Goal: Task Accomplishment & Management: Use online tool/utility

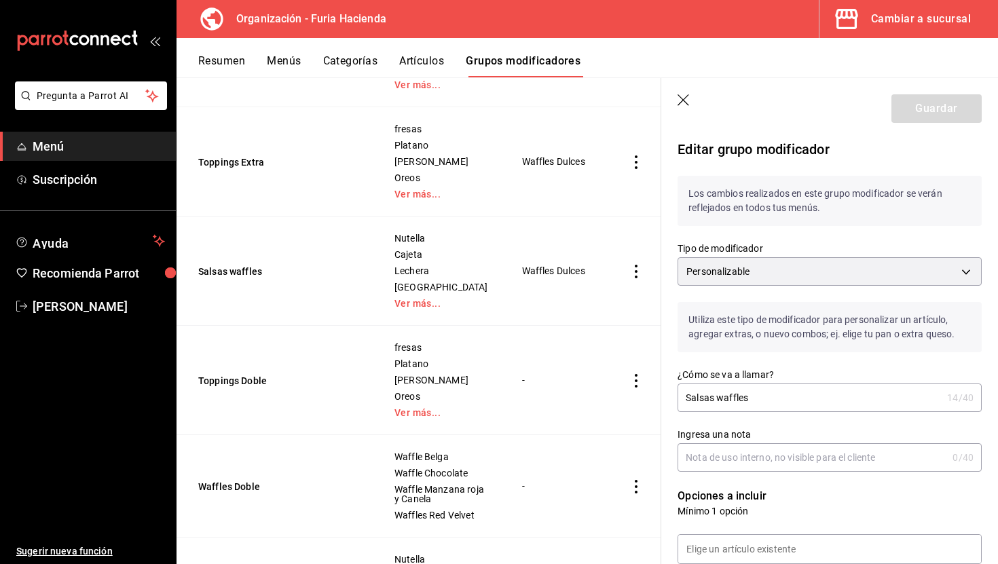
click at [684, 101] on icon "button" at bounding box center [684, 100] width 12 height 12
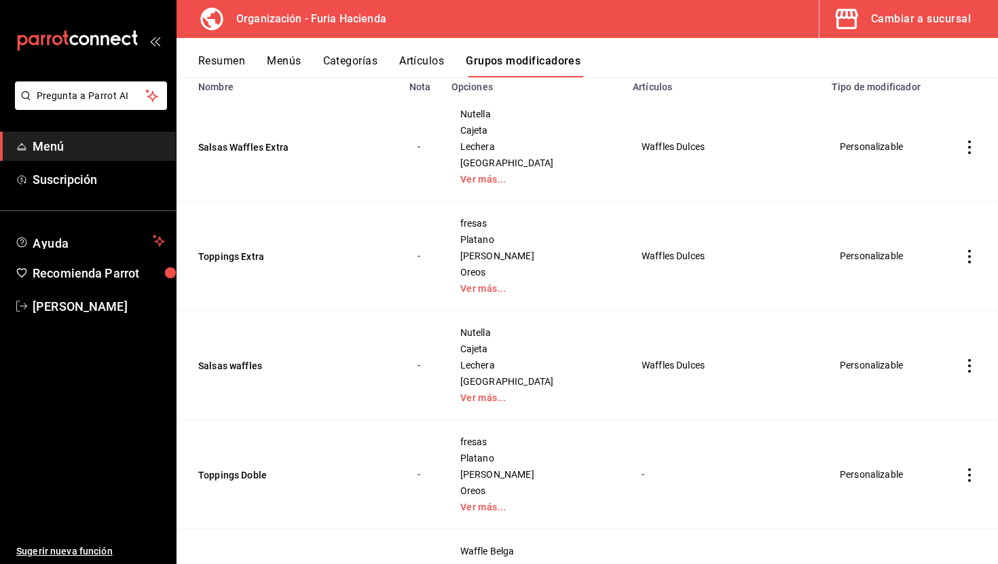
scroll to position [86, 0]
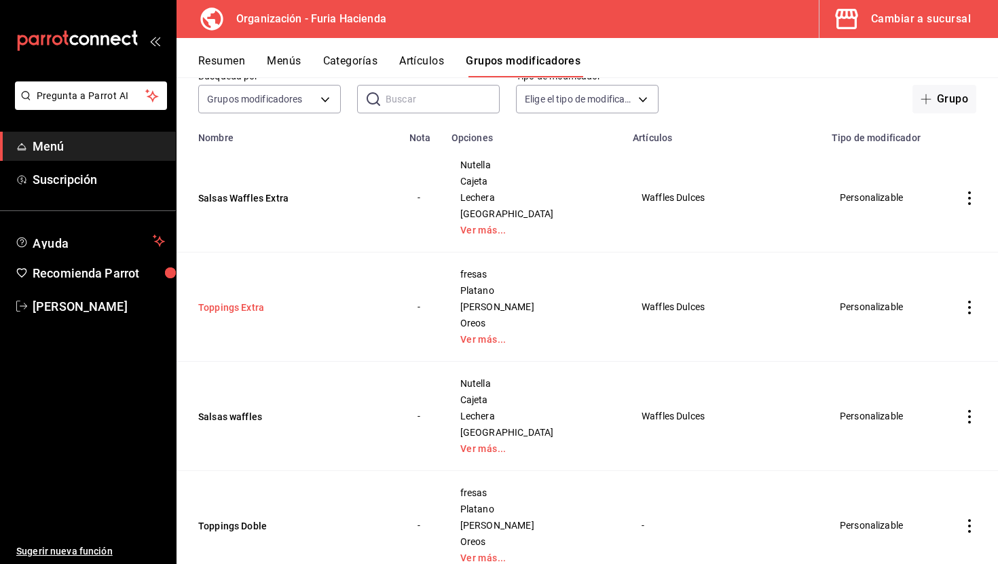
click at [238, 309] on button "Toppings Extra" at bounding box center [279, 308] width 163 height 14
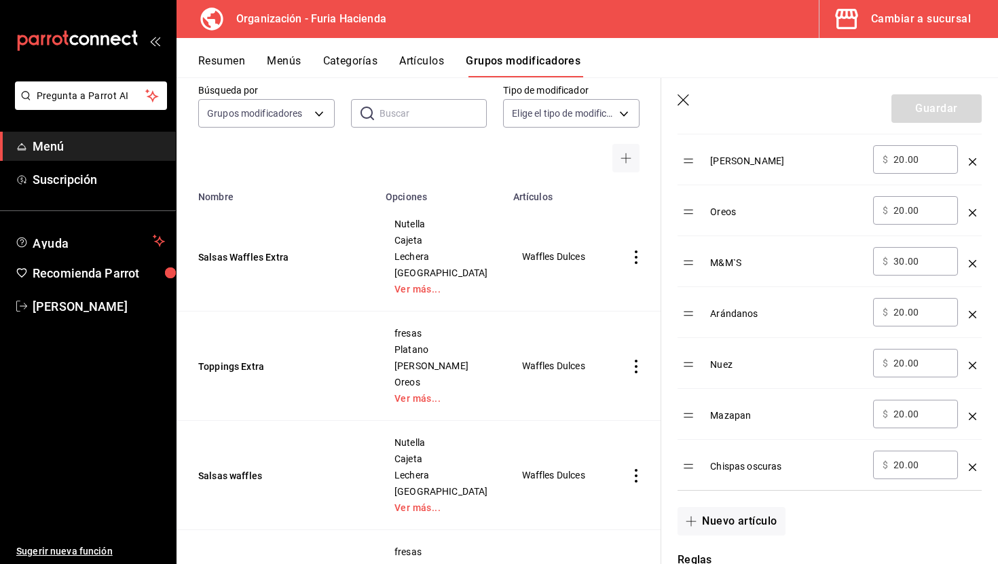
scroll to position [592, 0]
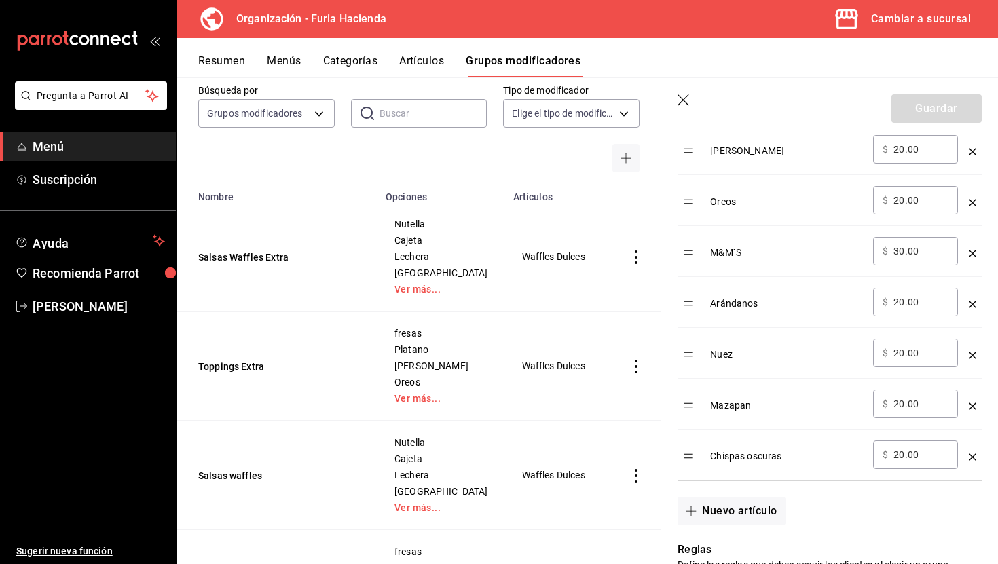
click at [687, 101] on icon "button" at bounding box center [685, 101] width 14 height 14
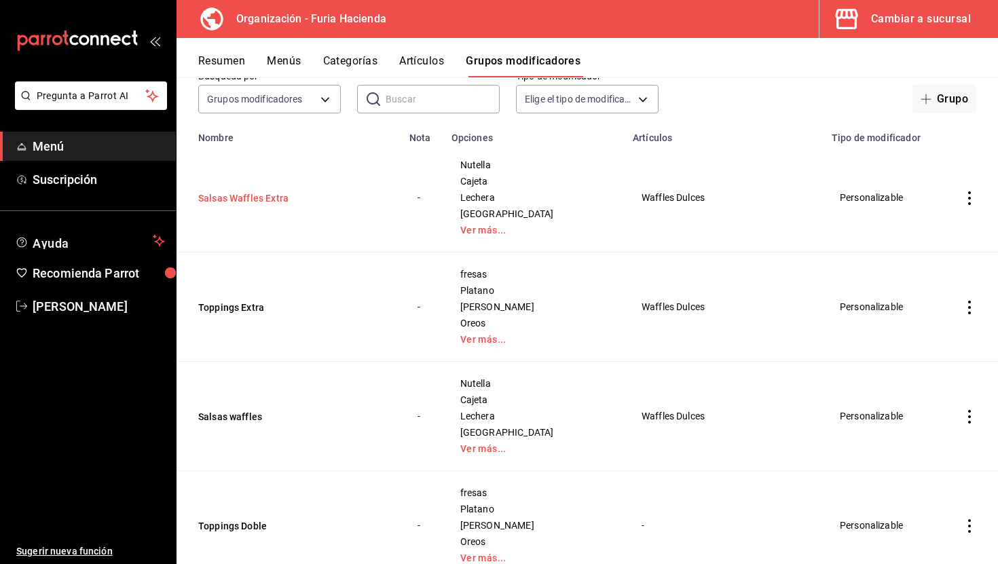
click at [219, 202] on button "Salsas Waffles Extra" at bounding box center [279, 199] width 163 height 14
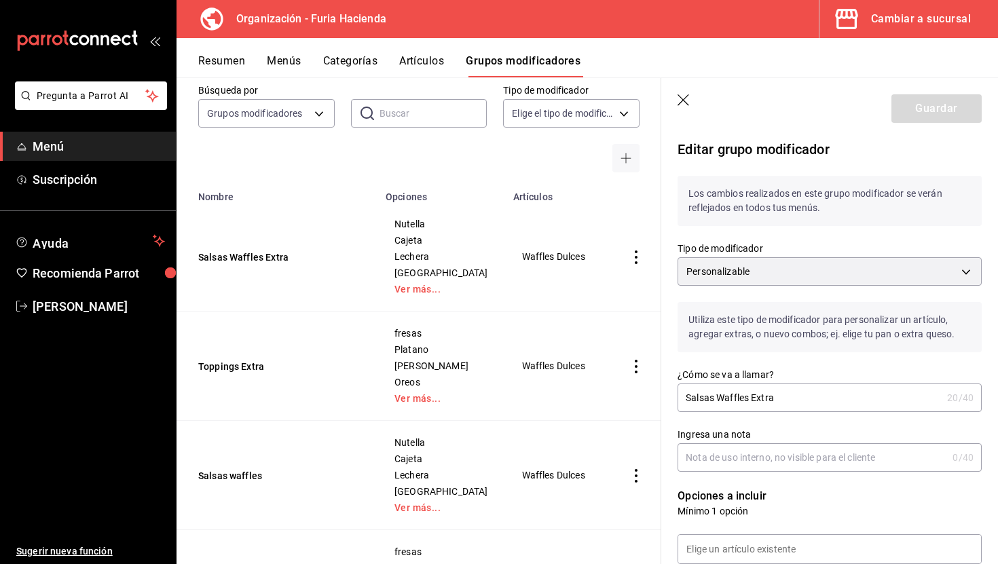
scroll to position [400, 0]
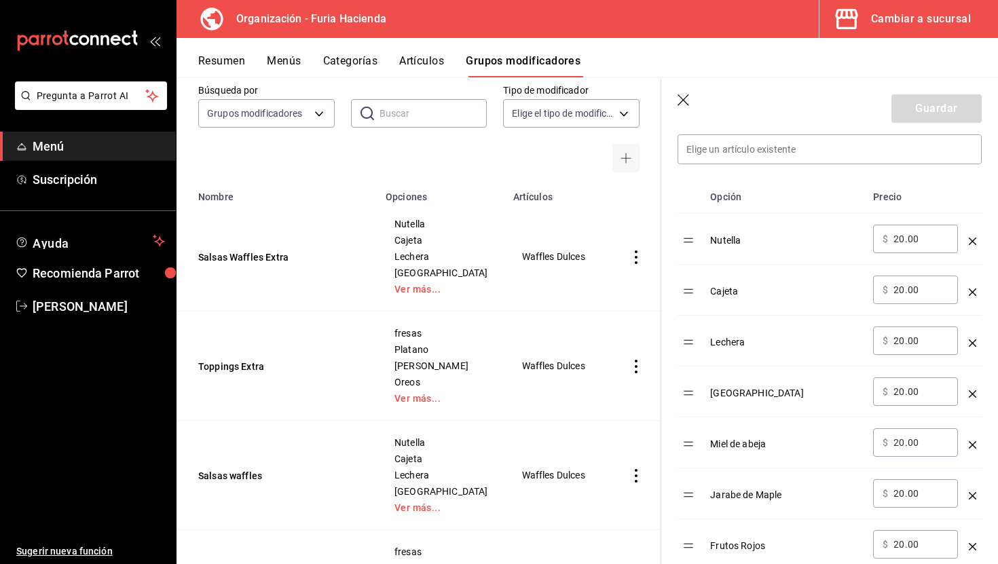
click at [682, 96] on icon "button" at bounding box center [685, 101] width 14 height 14
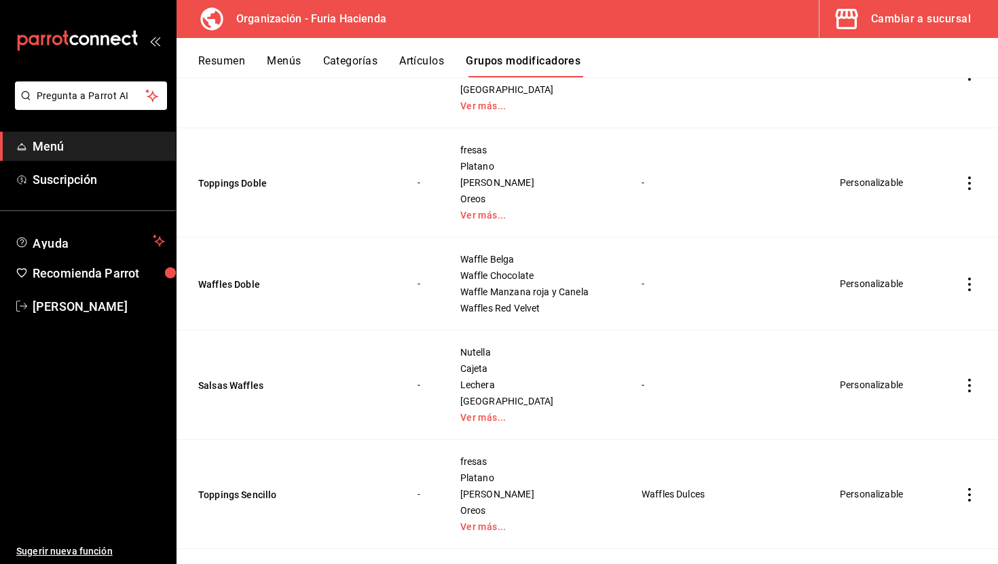
scroll to position [471, 0]
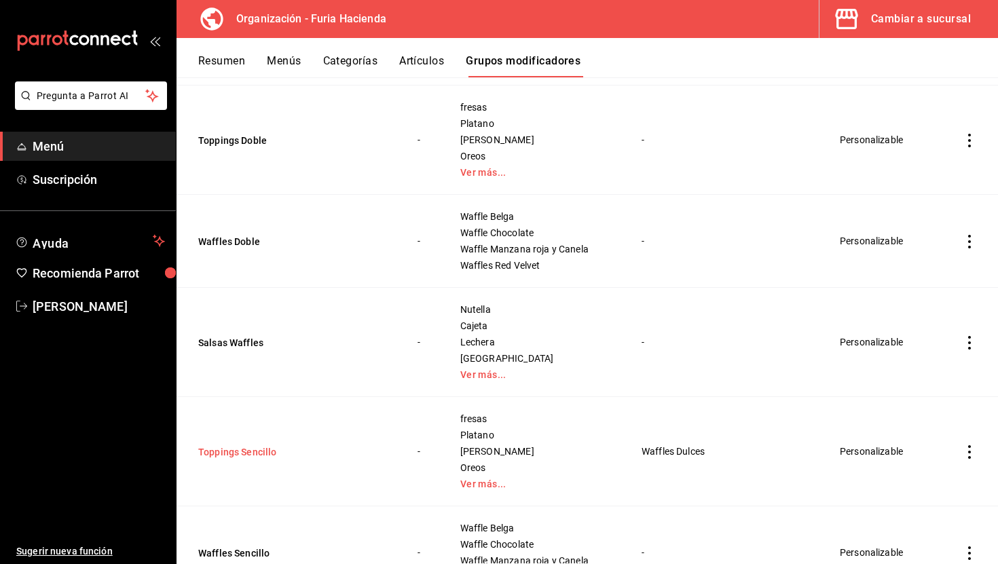
click at [255, 448] on button "Toppings Sencillo" at bounding box center [279, 453] width 163 height 14
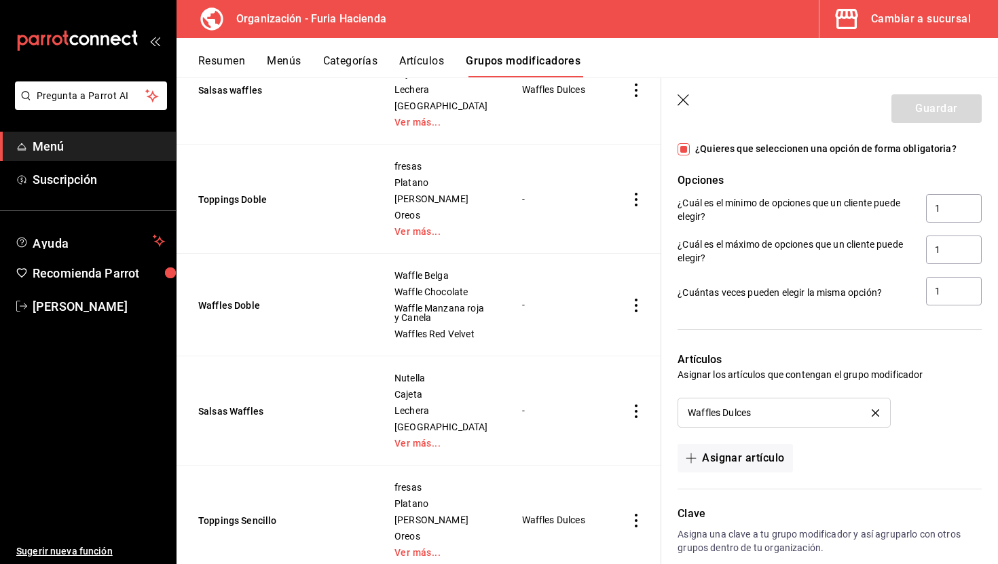
scroll to position [1121, 0]
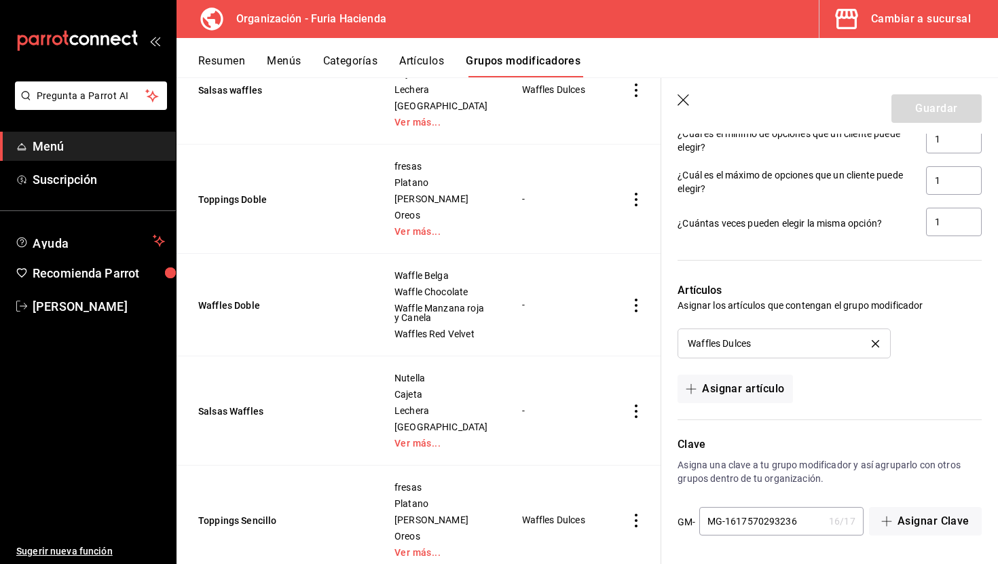
click at [683, 102] on icon "button" at bounding box center [685, 101] width 14 height 14
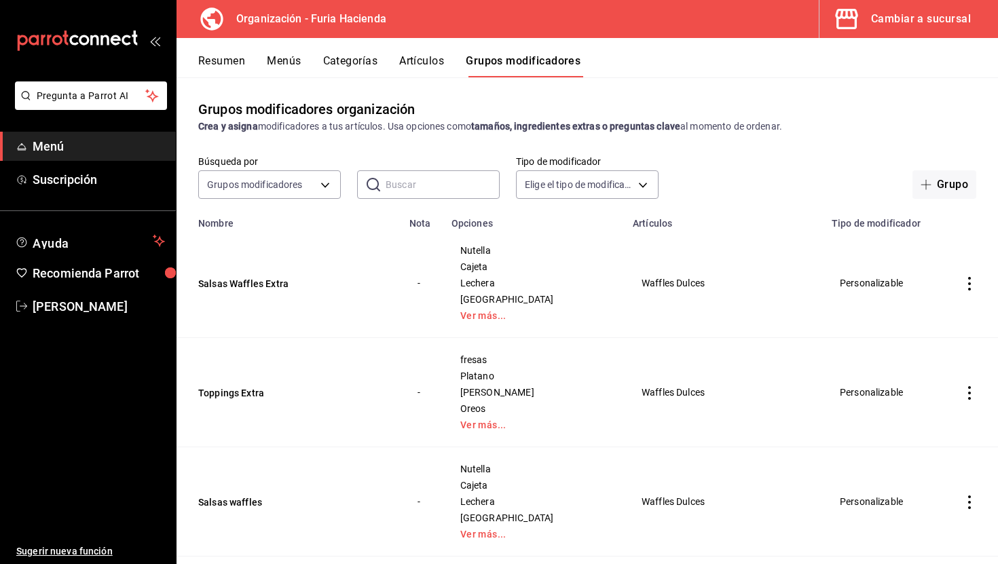
click at [278, 65] on button "Menús" at bounding box center [284, 65] width 34 height 23
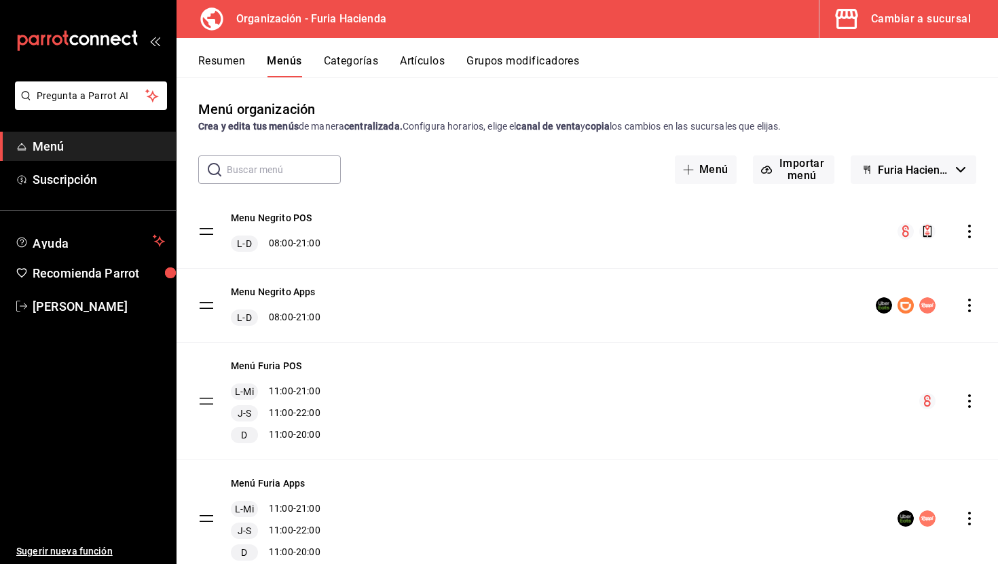
click at [430, 62] on button "Artículos" at bounding box center [422, 65] width 45 height 23
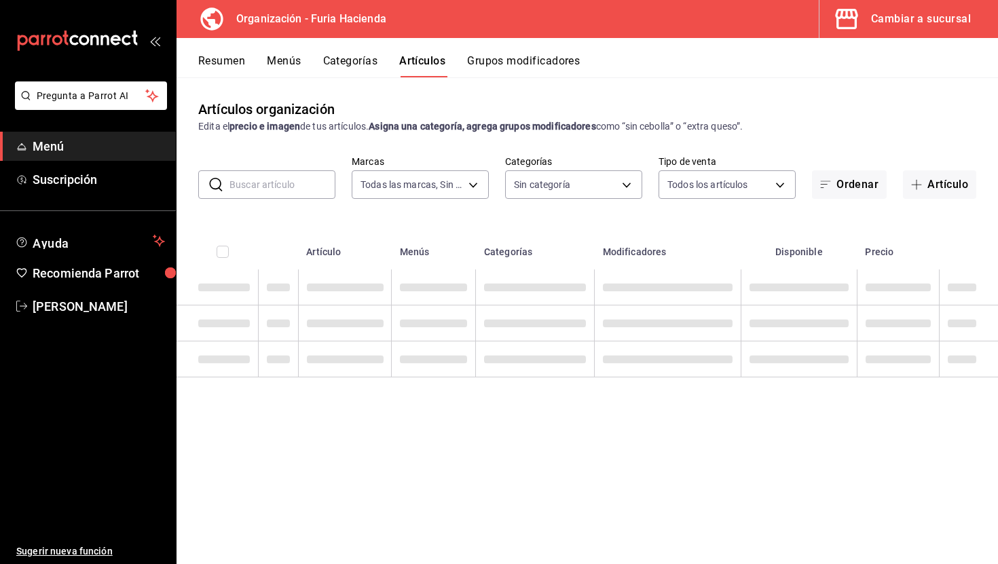
type input "bfeca42f-b570-411f-bb79-7bc68af5dd0e"
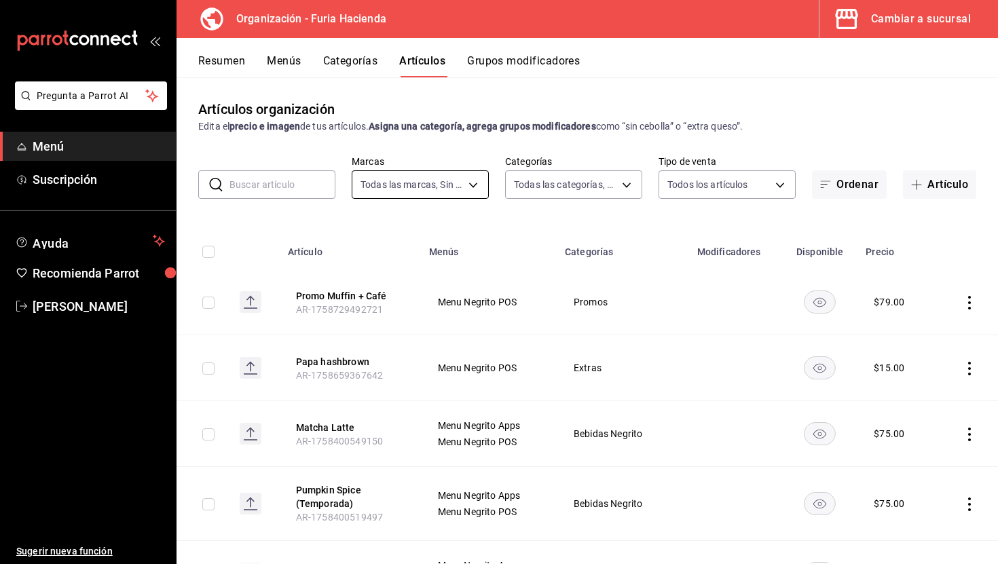
type input "41a4be4f-df6a-482d-b42a-6f79a85a7d14,f59e2cf2-ce34-45e5-8177-6e6ca9c216a6,99b9e…"
click at [257, 172] on input "text" at bounding box center [283, 184] width 106 height 27
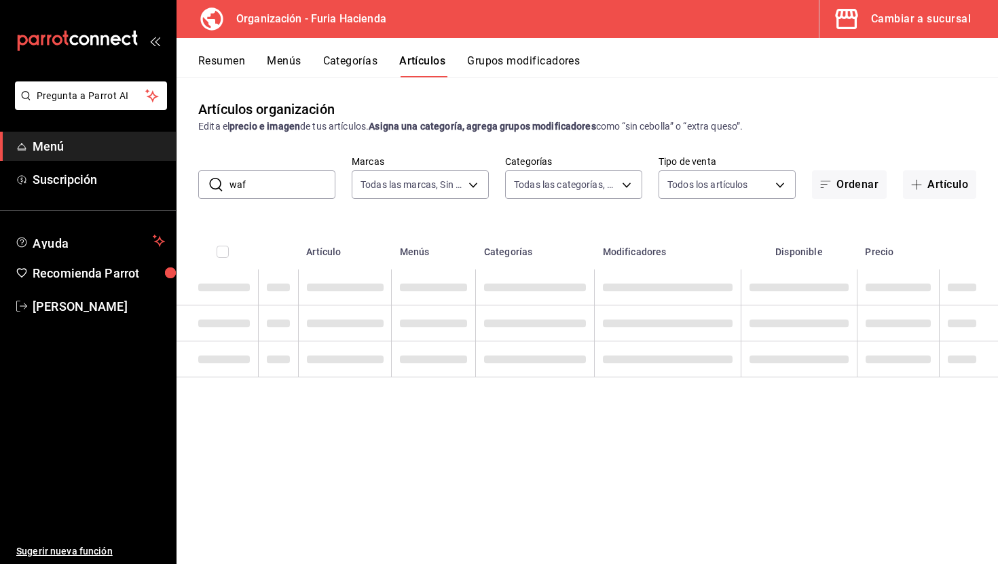
type input "waffles"
